Goal: Navigation & Orientation: Find specific page/section

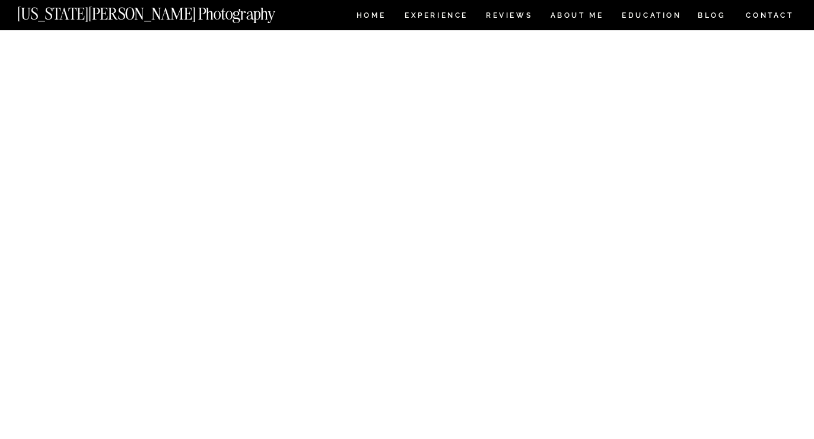
scroll to position [4381, 0]
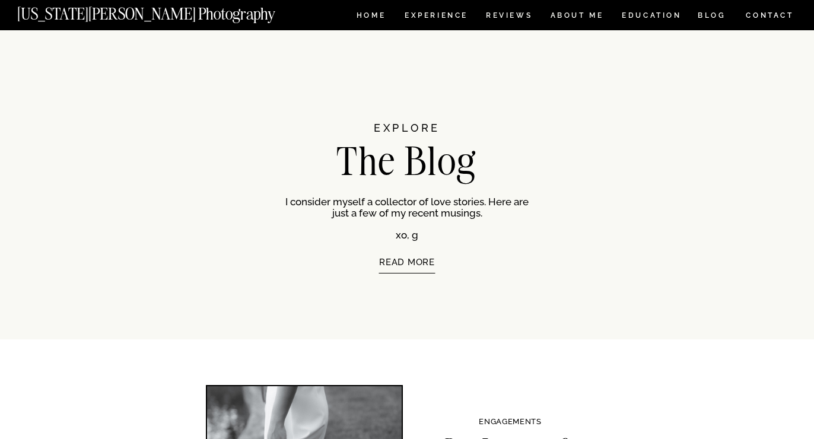
scroll to position [2350, 0]
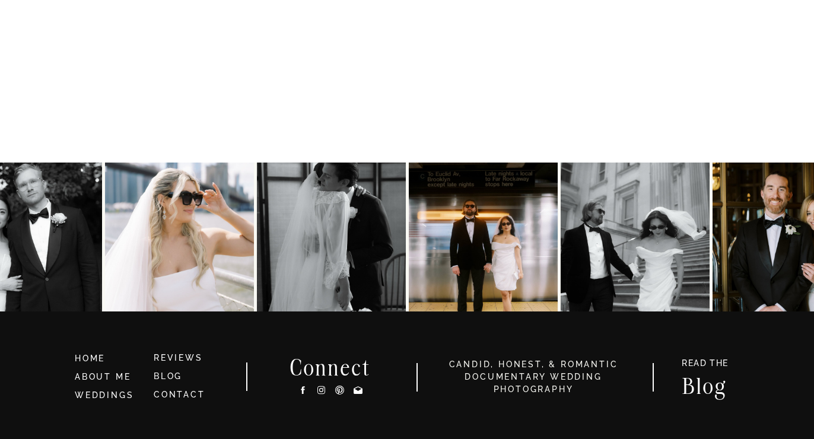
scroll to position [4391, 0]
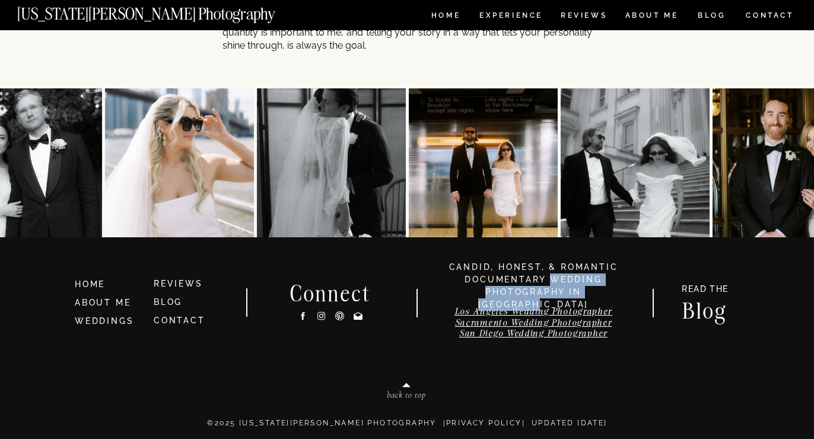
scroll to position [6165, 0]
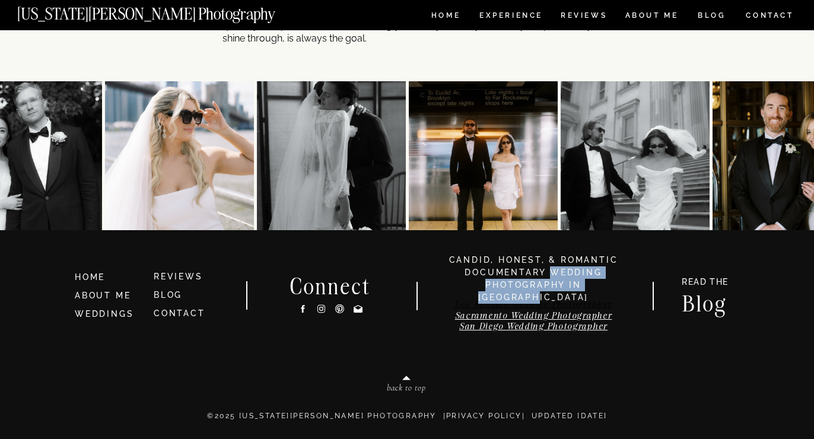
click at [515, 305] on link "Los Angeles Wedding Photographer" at bounding box center [534, 304] width 158 height 11
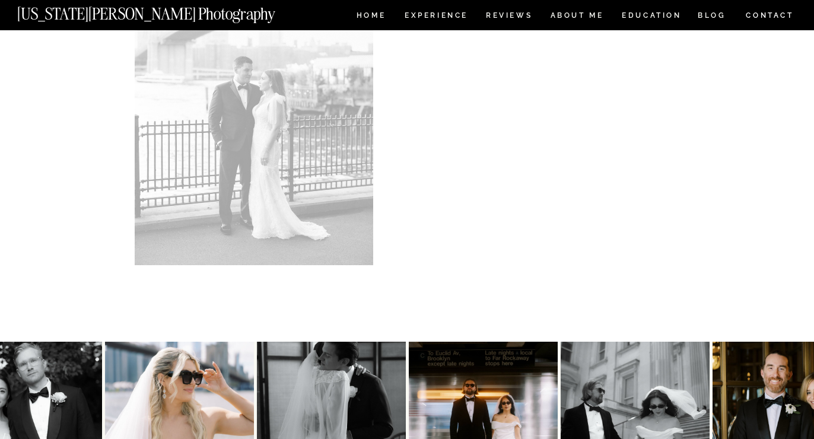
scroll to position [6165, 0]
